Goal: Task Accomplishment & Management: Use online tool/utility

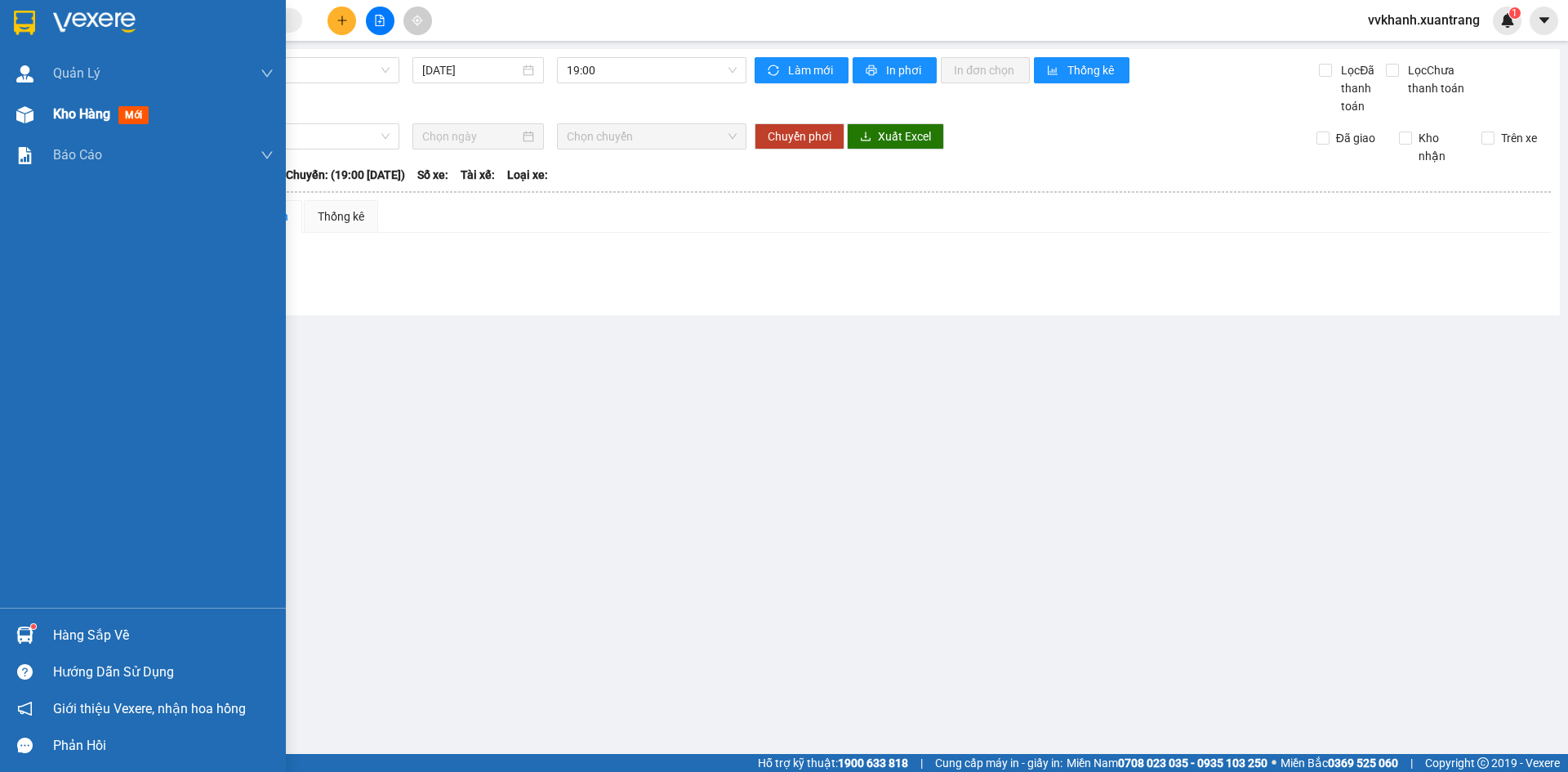
click at [47, 114] on div "Kho hàng mới" at bounding box center [143, 115] width 286 height 41
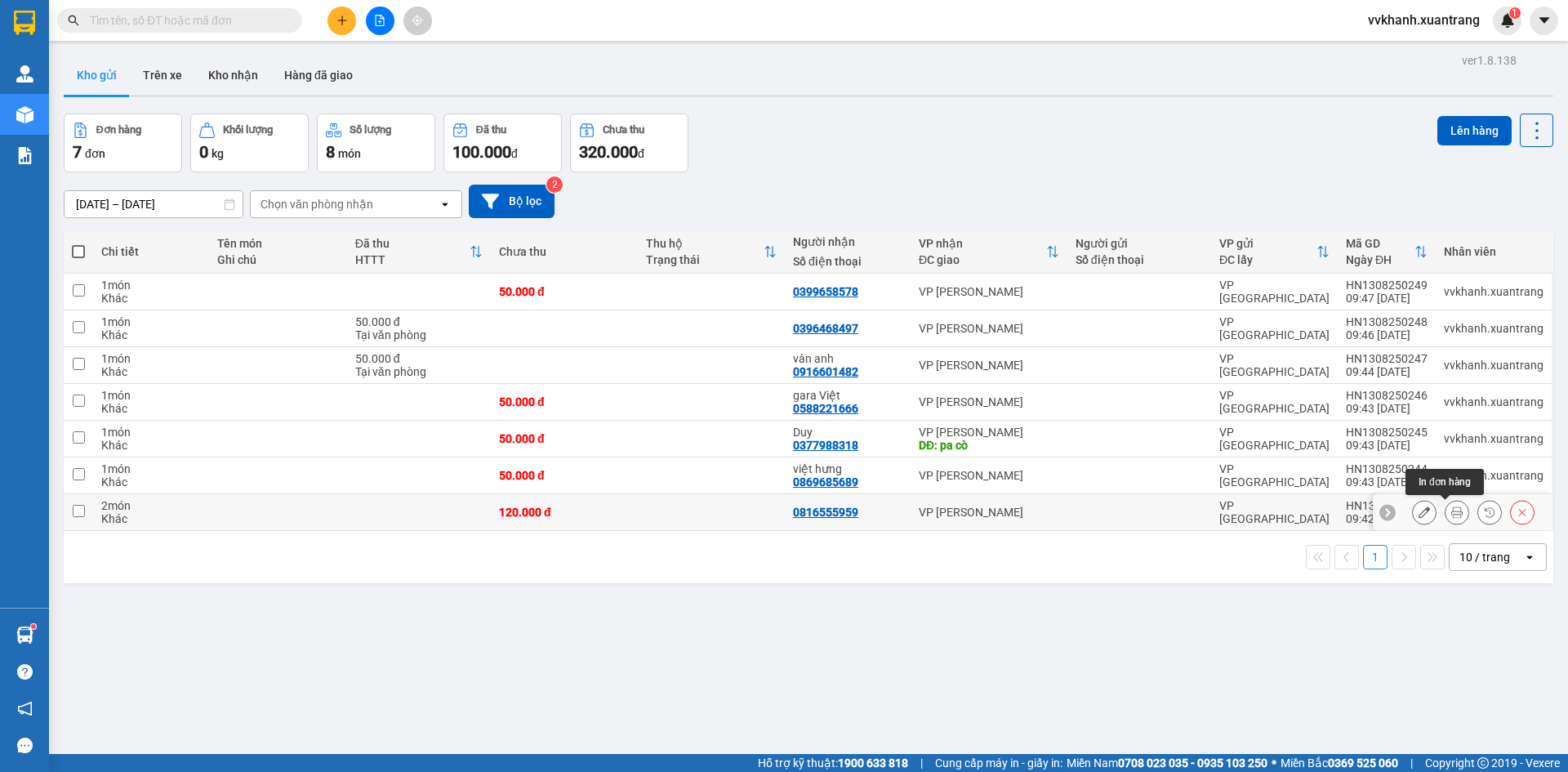
click at [1446, 515] on button at bounding box center [1457, 513] width 22 height 29
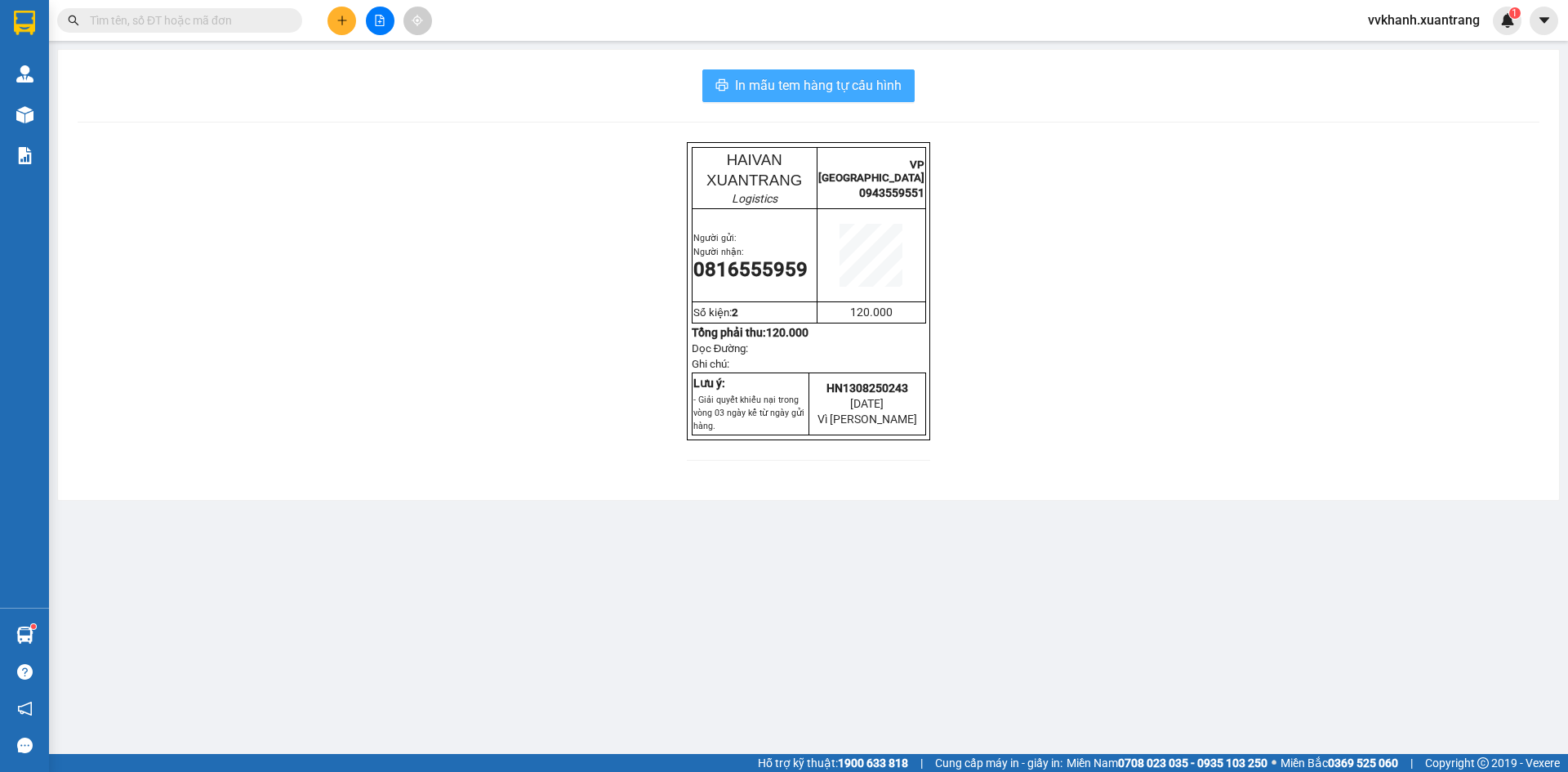
click at [892, 95] on span "In mẫu tem hàng tự cấu hình" at bounding box center [819, 85] width 167 height 21
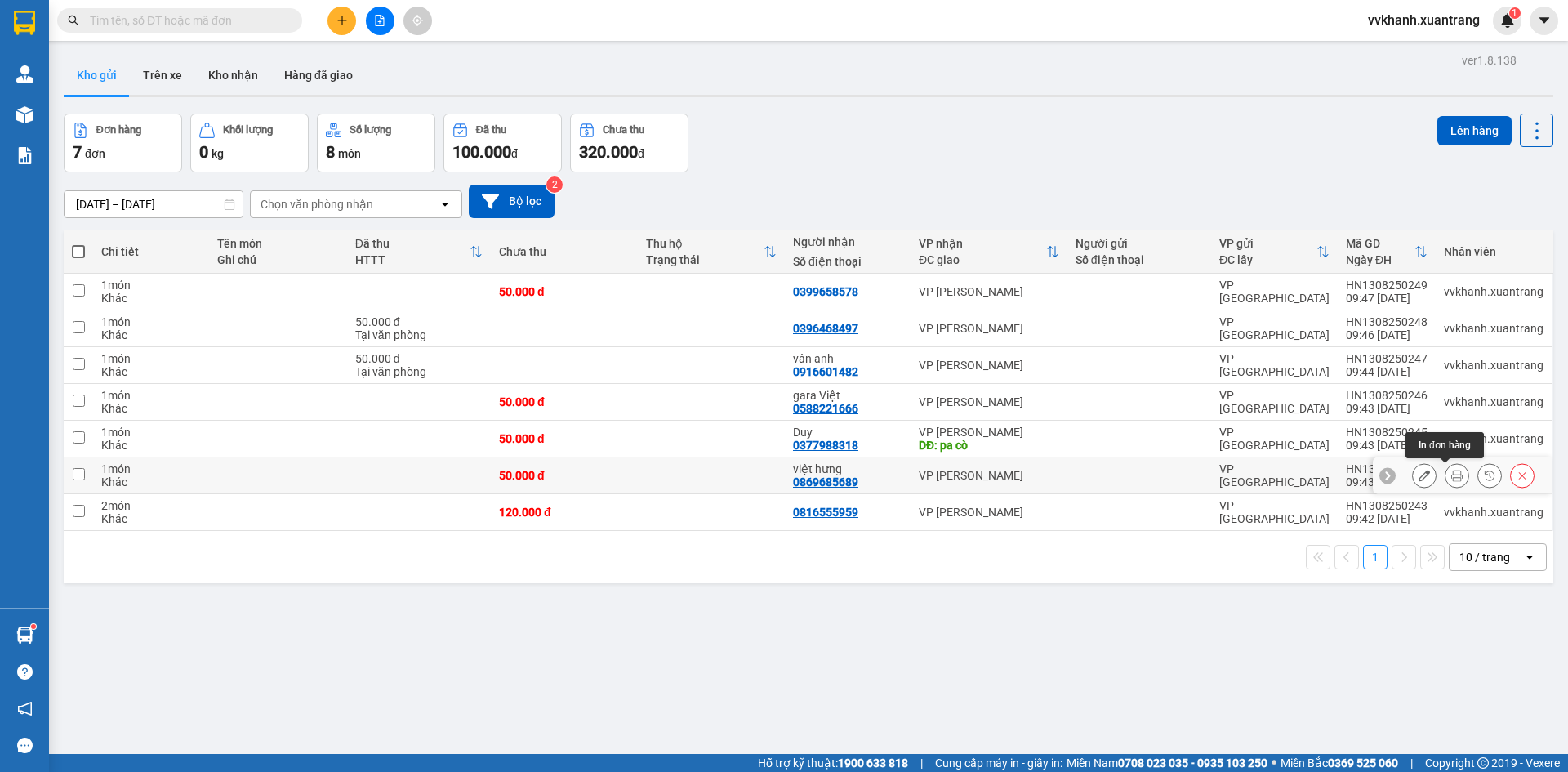
click at [1451, 477] on icon at bounding box center [1457, 475] width 12 height 12
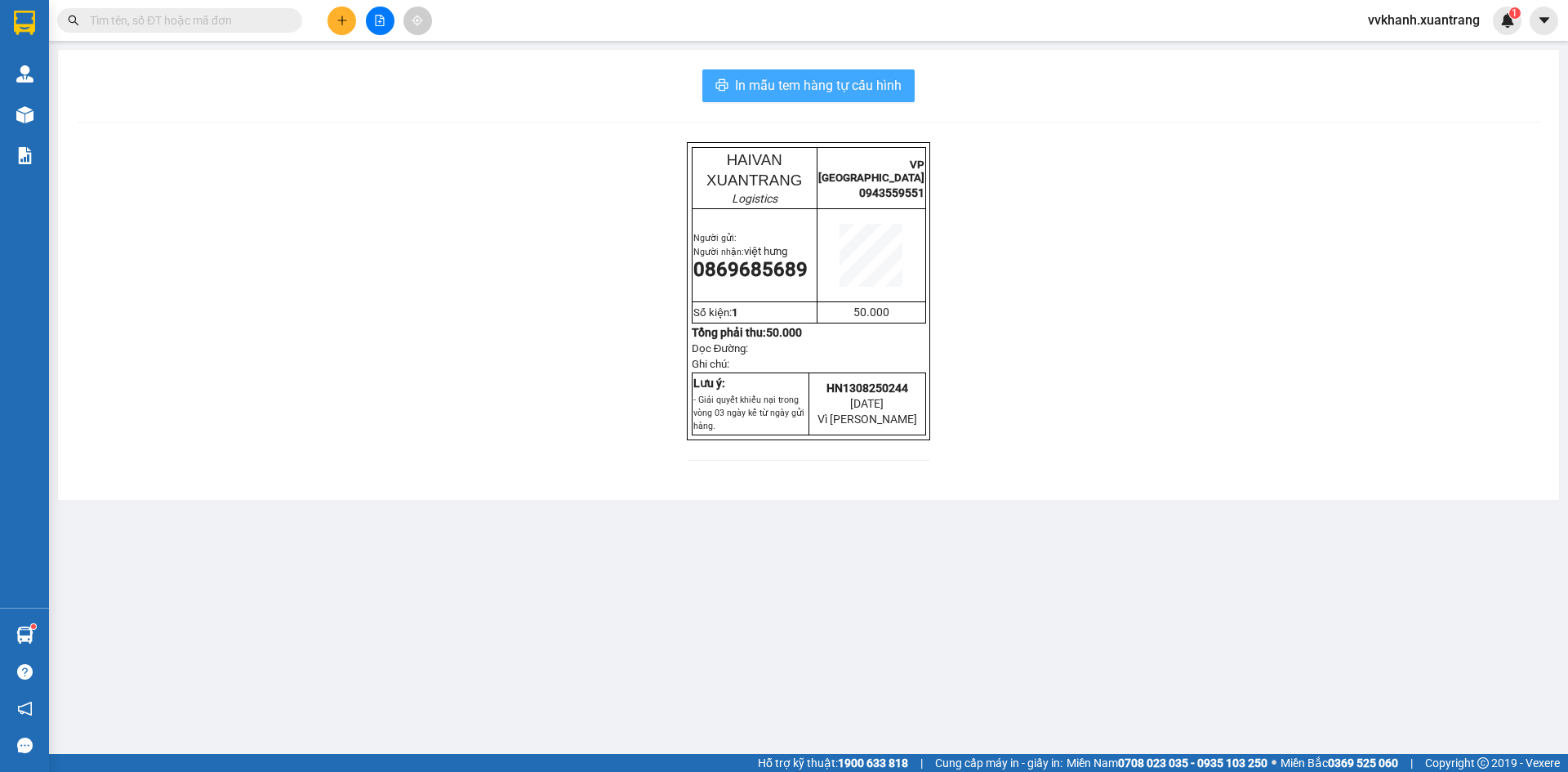
drag, startPoint x: 854, startPoint y: 79, endPoint x: 860, endPoint y: 100, distance: 21.8
click at [854, 80] on span "In mẫu tem hàng tự cấu hình" at bounding box center [819, 85] width 167 height 21
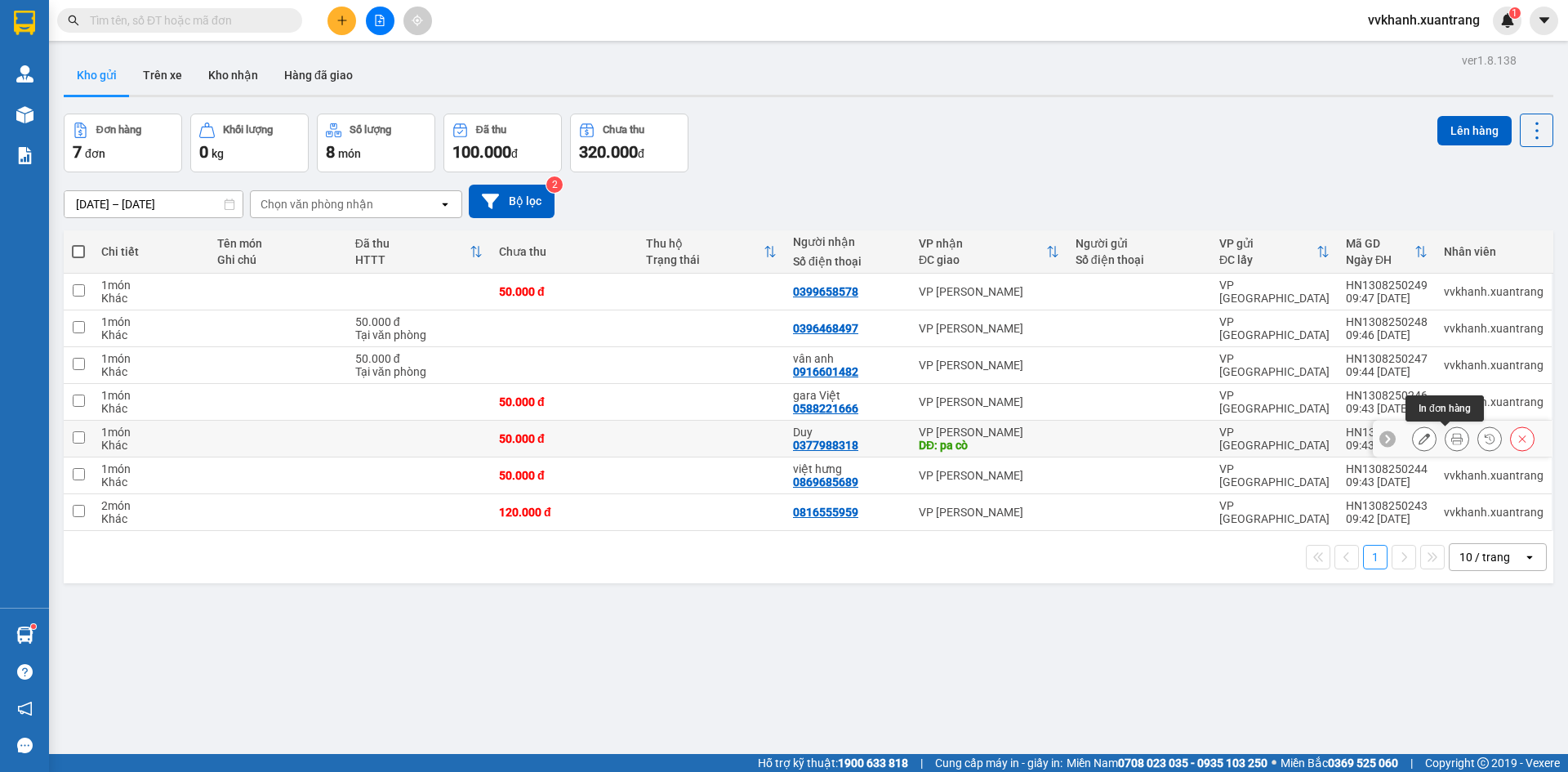
click at [1451, 439] on icon at bounding box center [1457, 438] width 12 height 12
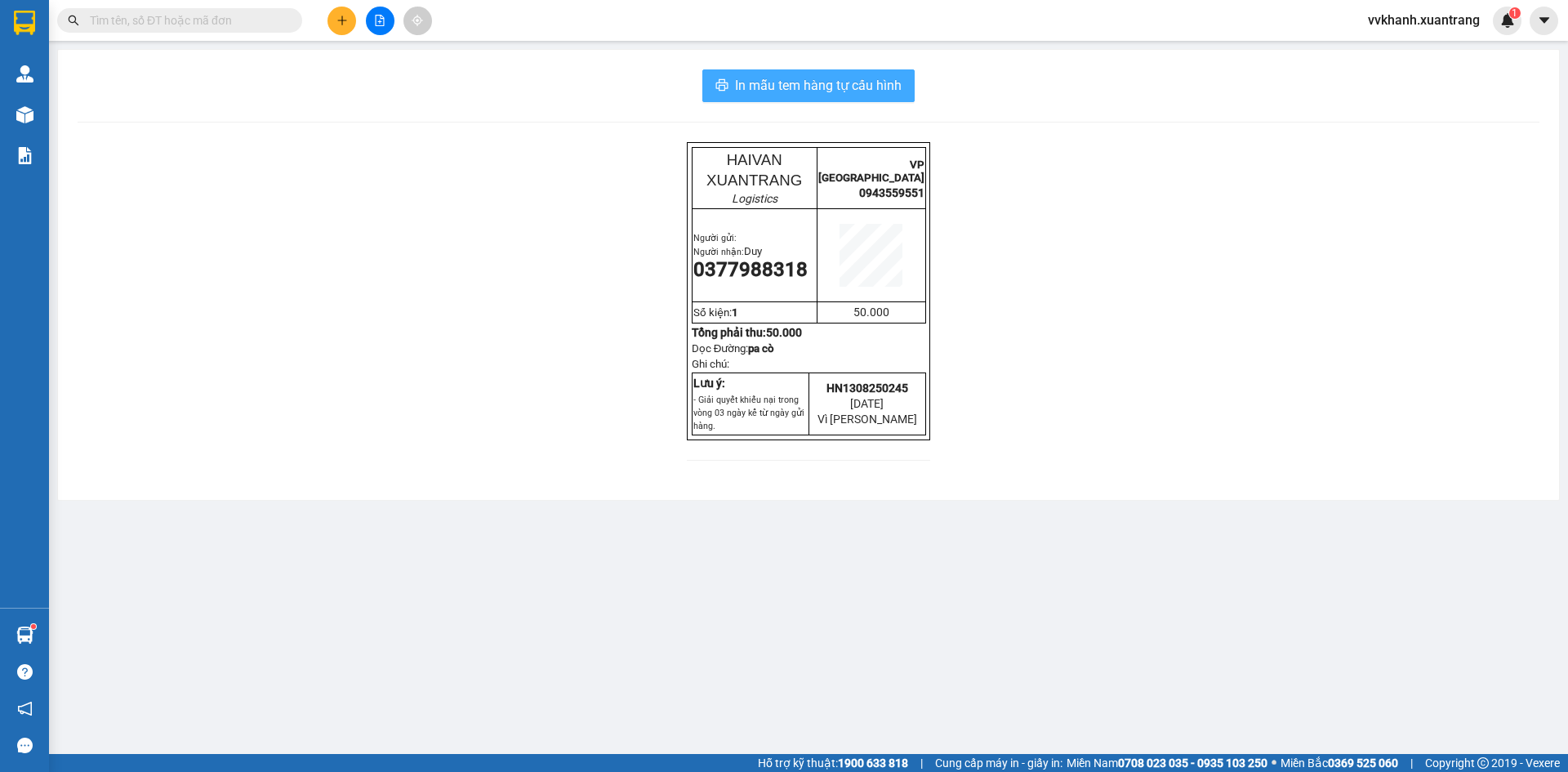
click at [855, 74] on button "In mẫu tem hàng tự cấu hình" at bounding box center [809, 85] width 213 height 32
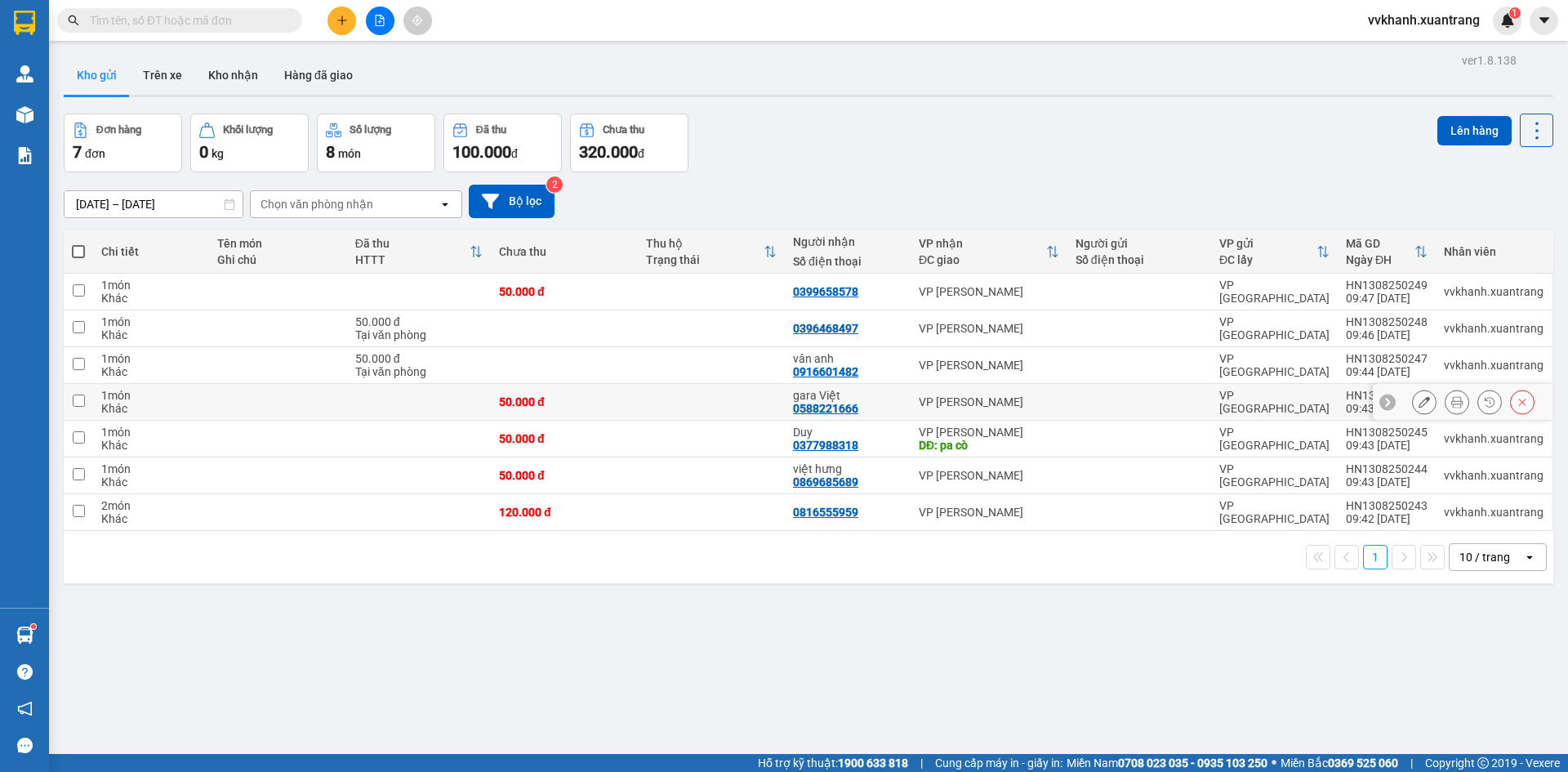
click at [1451, 404] on icon at bounding box center [1457, 401] width 12 height 12
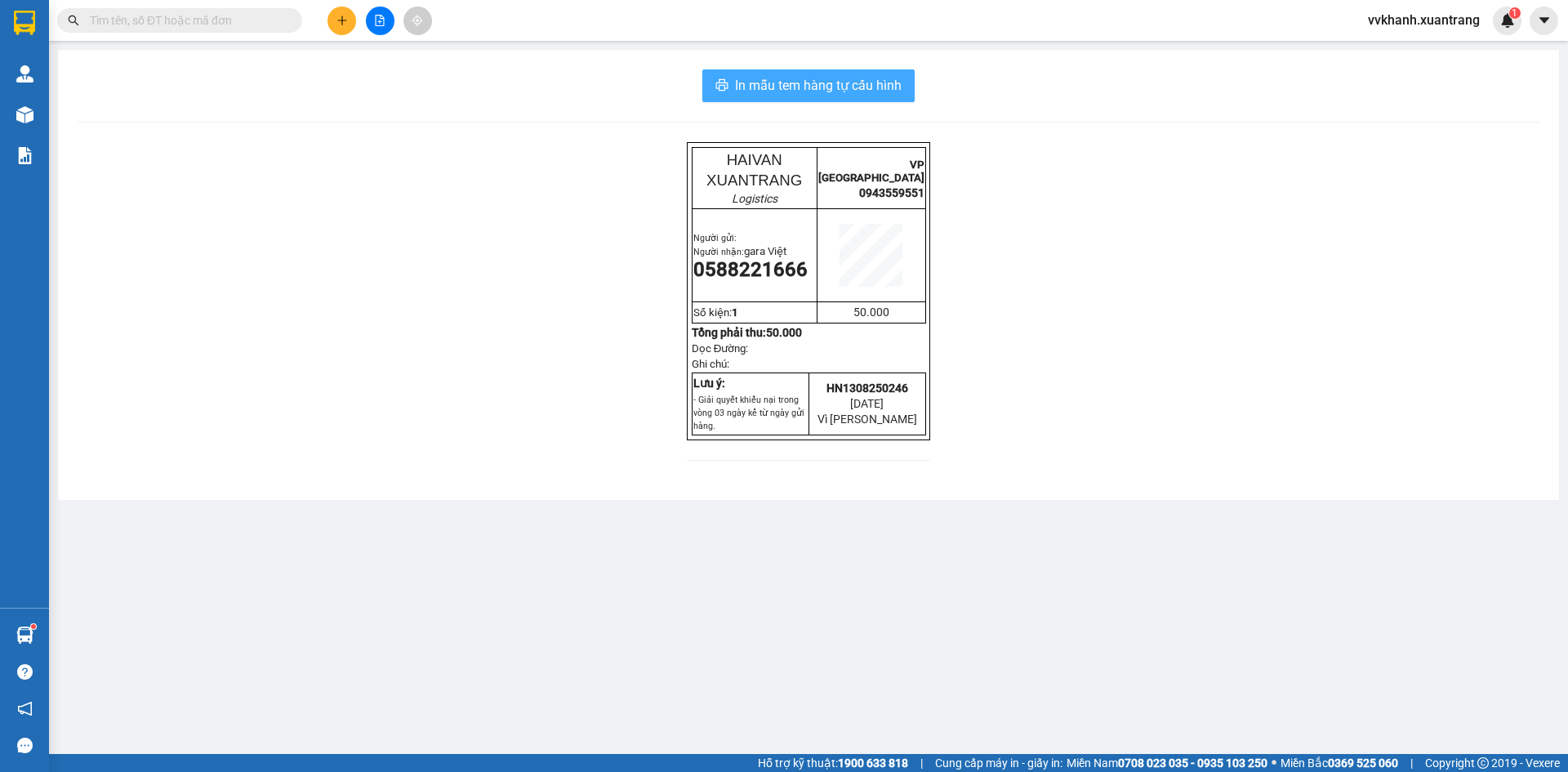
click at [825, 99] on button "In mẫu tem hàng tự cấu hình" at bounding box center [809, 85] width 213 height 32
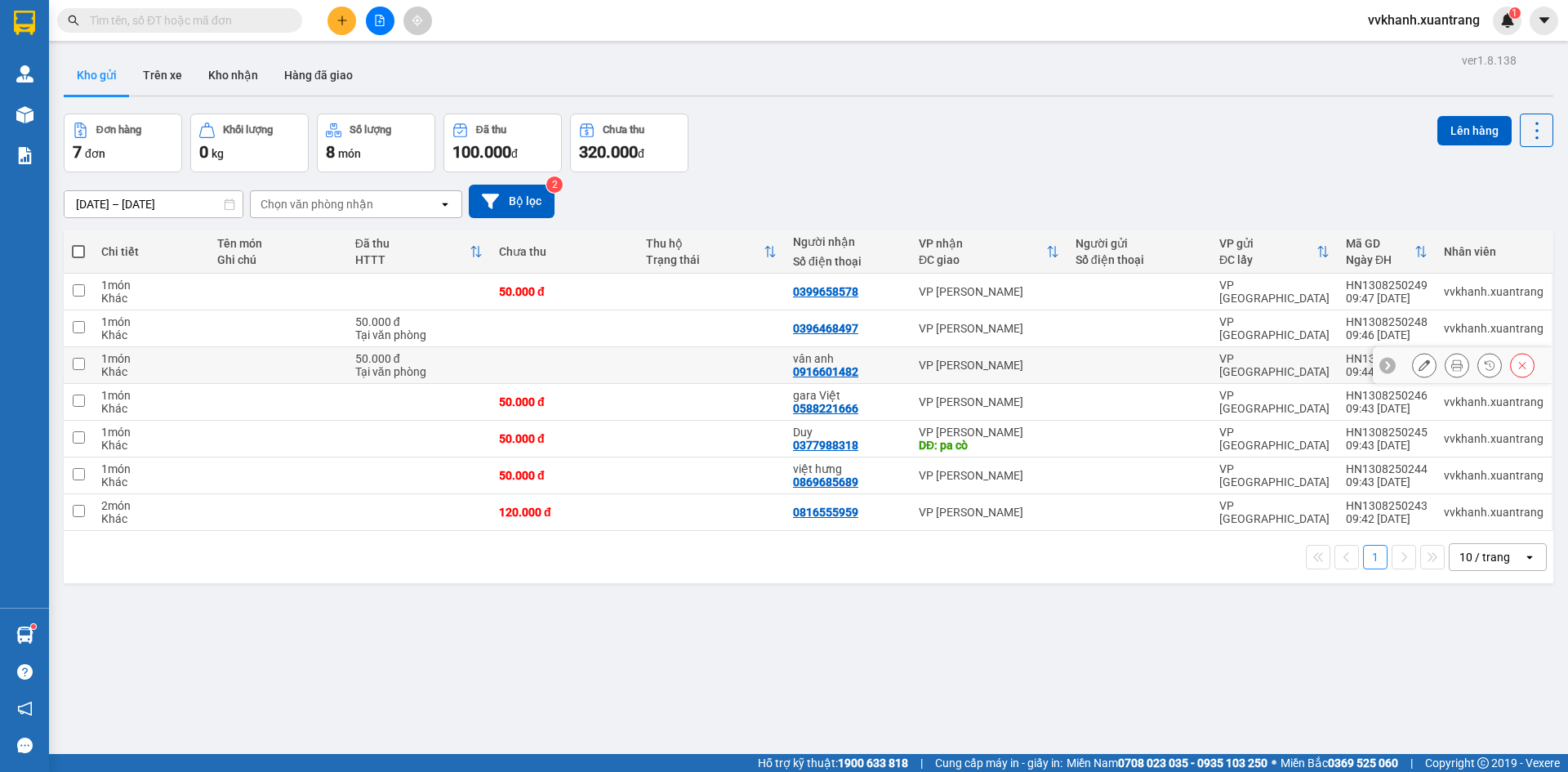
click at [1451, 364] on icon at bounding box center [1457, 364] width 12 height 12
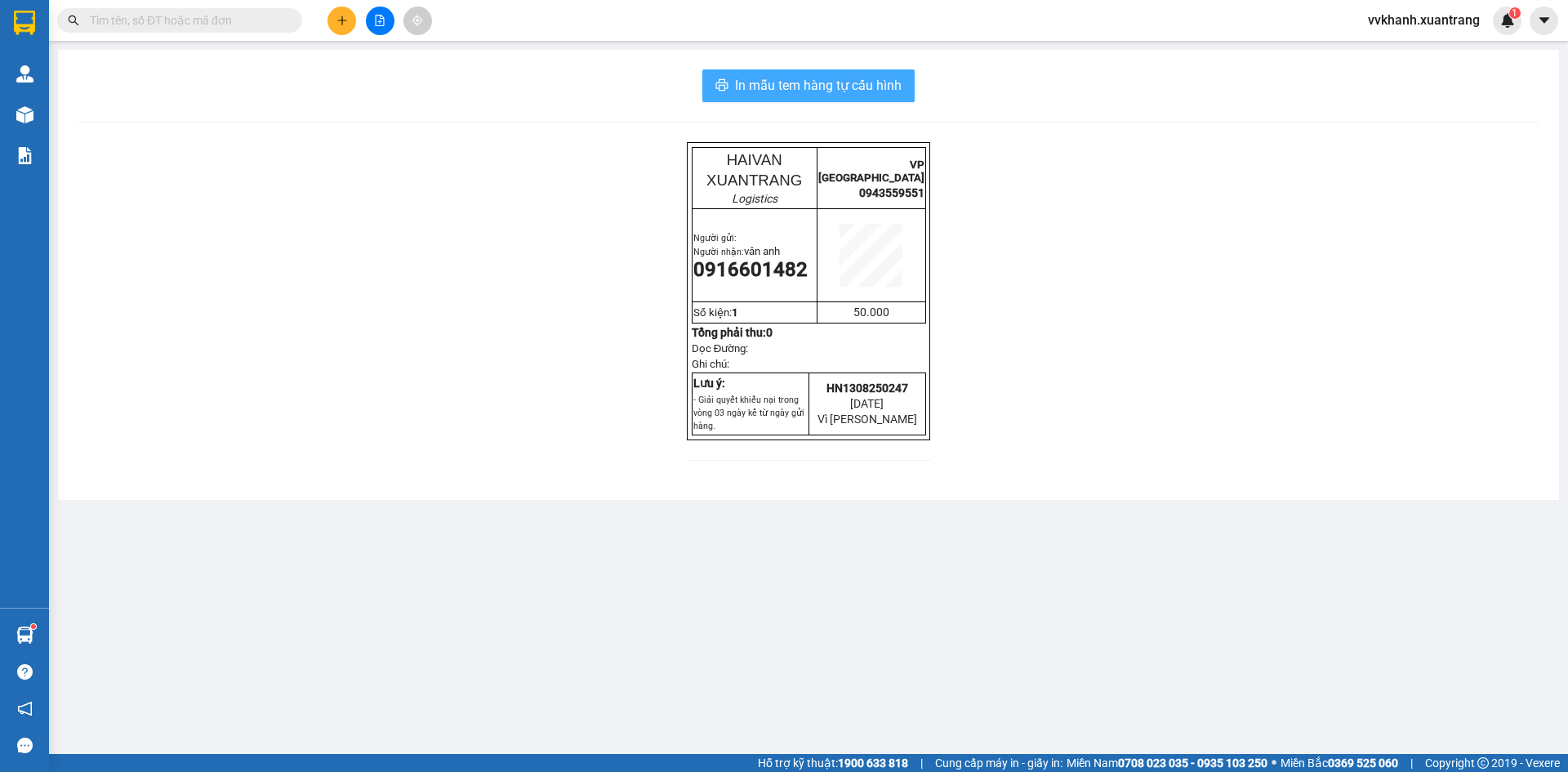
click at [889, 86] on span "In mẫu tem hàng tự cấu hình" at bounding box center [819, 85] width 167 height 21
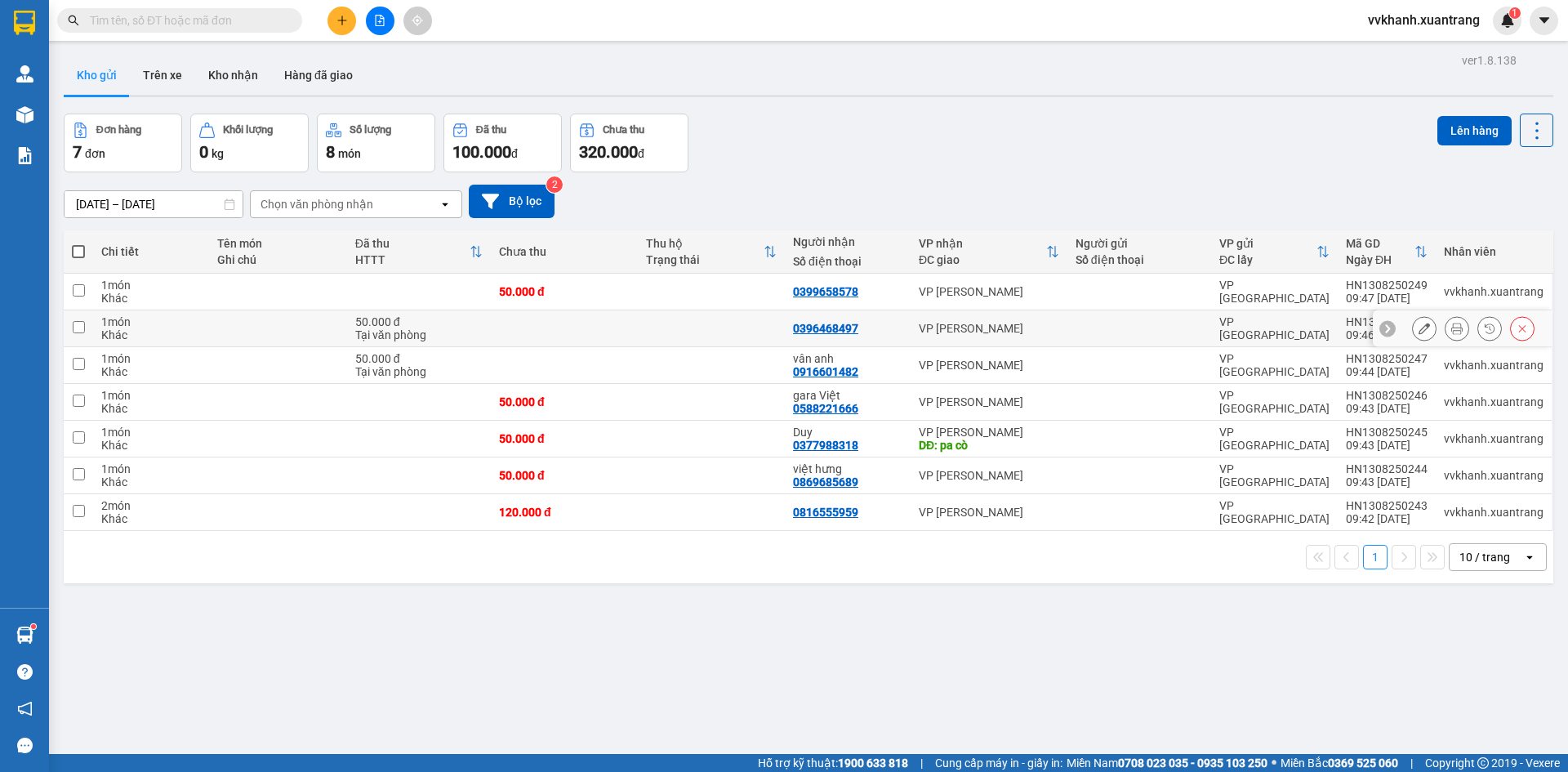
click at [1451, 329] on icon at bounding box center [1457, 328] width 12 height 12
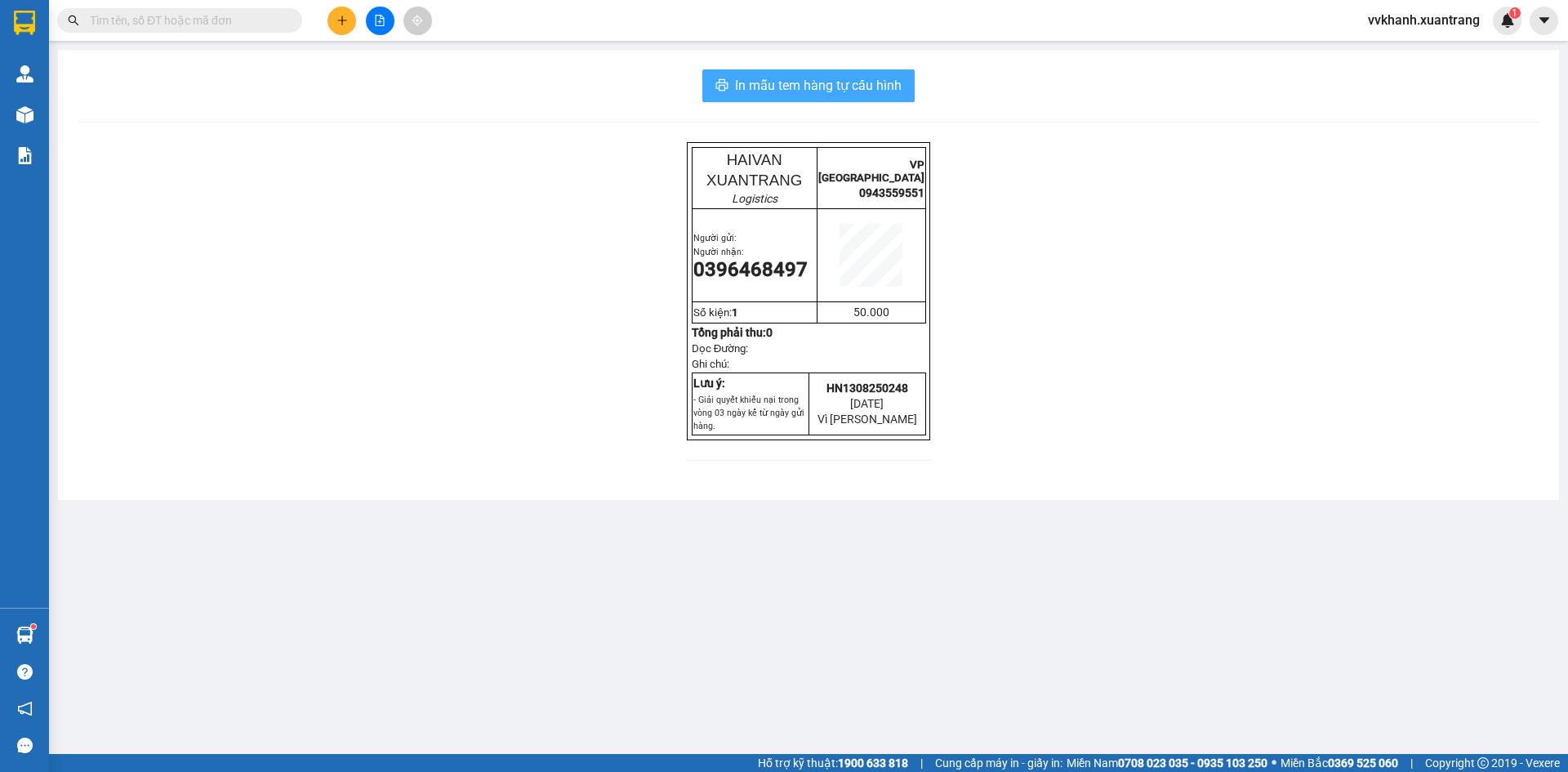
click at [859, 95] on span "In mẫu tem hàng tự cấu hình" at bounding box center [819, 85] width 167 height 21
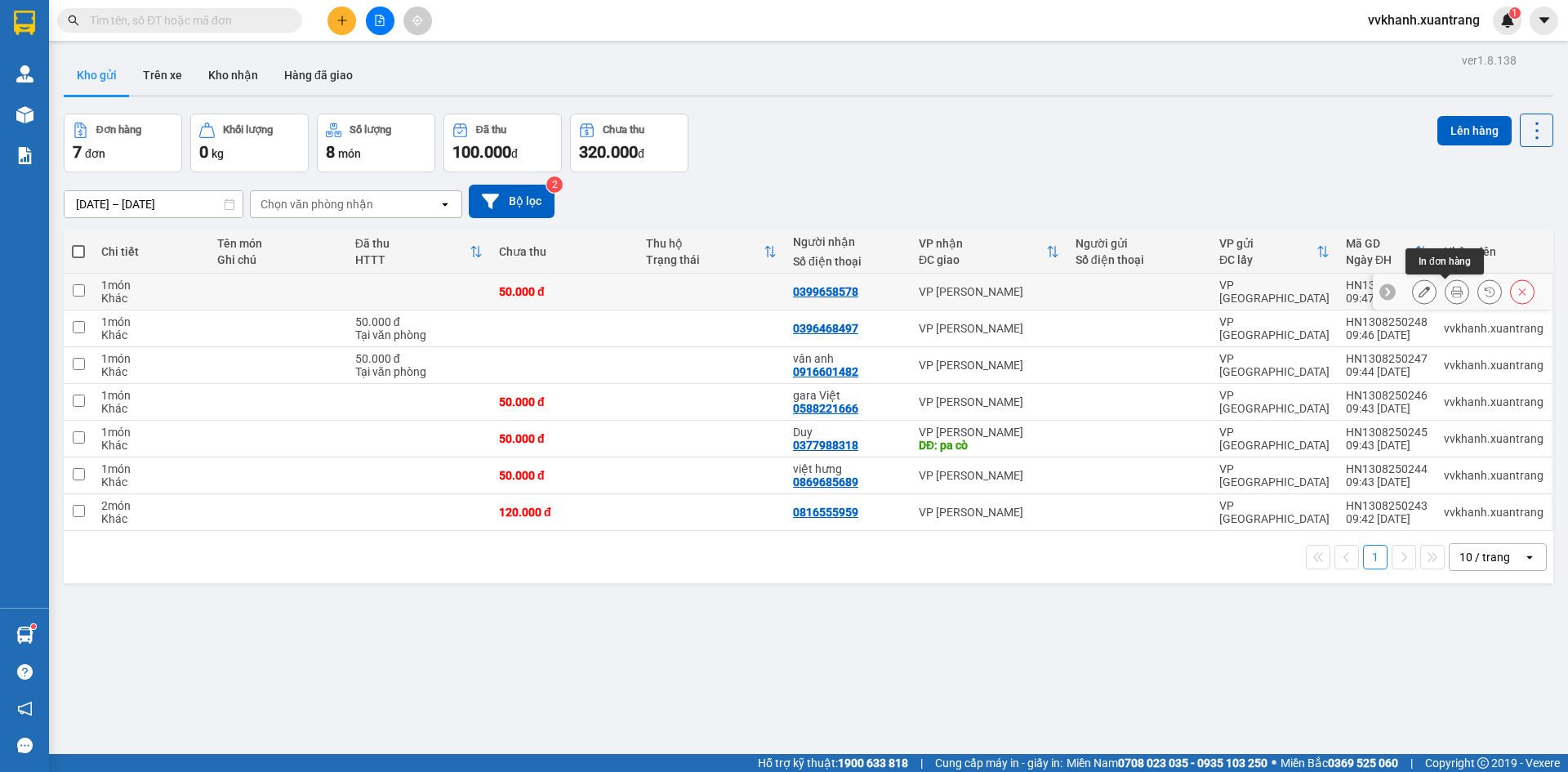
click at [1451, 287] on icon at bounding box center [1457, 292] width 12 height 12
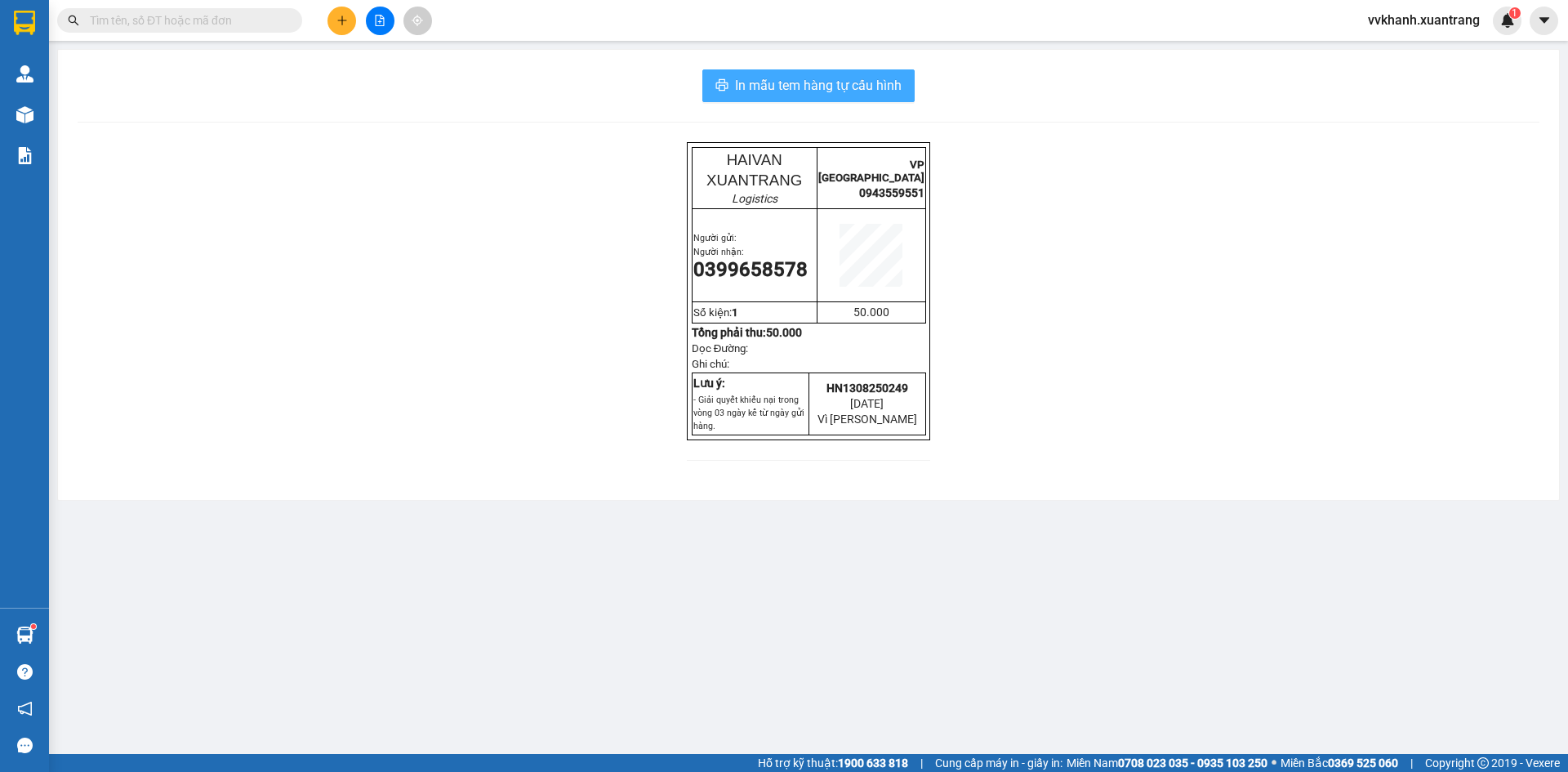
click at [885, 83] on span "In mẫu tem hàng tự cấu hình" at bounding box center [819, 85] width 167 height 21
